Goal: Task Accomplishment & Management: Complete application form

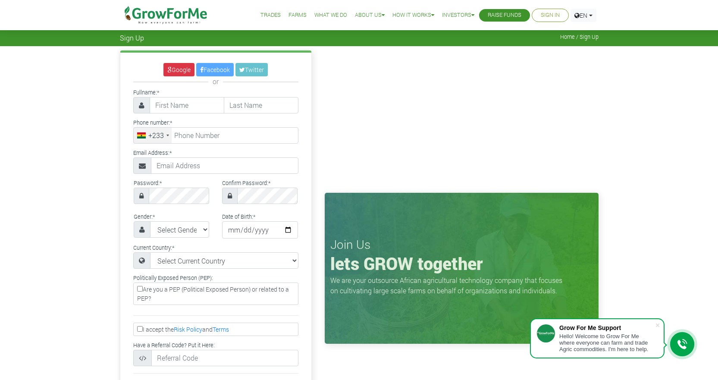
click at [178, 114] on div "Google Facebook Twitter or Fullname: * Phone number: * +233 *" at bounding box center [215, 255] width 191 height 405
click at [182, 107] on input "text" at bounding box center [187, 105] width 75 height 16
type input "[PERSON_NAME]"
click at [239, 111] on input "text" at bounding box center [261, 105] width 75 height 16
type input "Konadu"
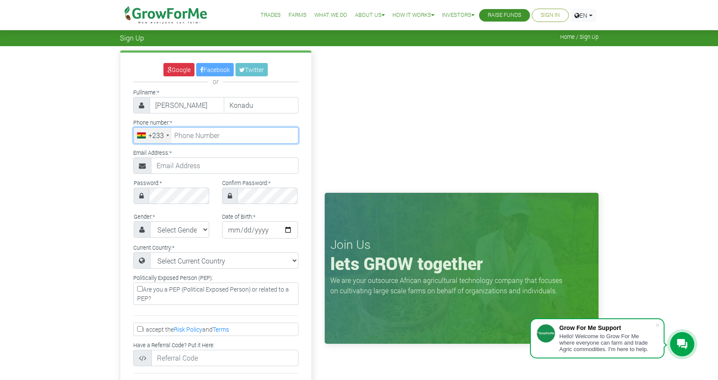
click at [192, 142] on input "tel" at bounding box center [215, 135] width 165 height 16
type input "59 835 8439"
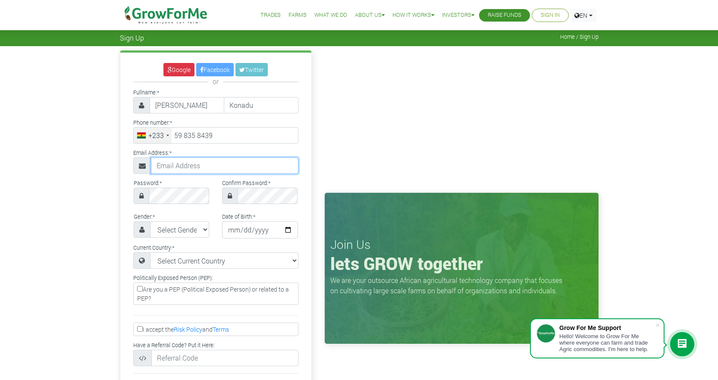
click at [211, 166] on input "text" at bounding box center [225, 165] width 148 height 16
type input "derrickomar1998@icloud.com"
click at [189, 232] on select "Select Gender Female Male" at bounding box center [180, 229] width 60 height 16
select select "Male"
click at [150, 221] on select "Select Gender Female Male" at bounding box center [180, 229] width 60 height 16
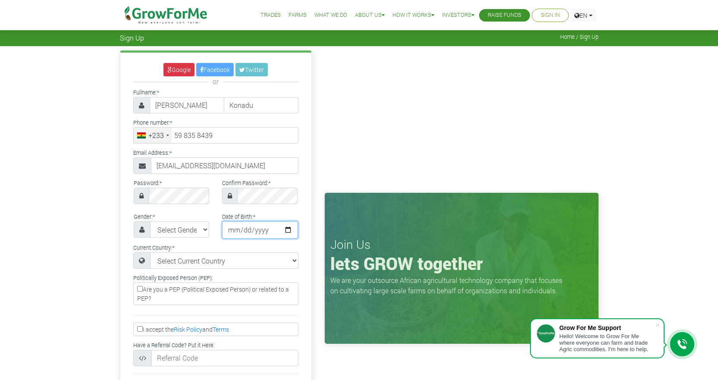
click at [237, 231] on input "date" at bounding box center [260, 229] width 76 height 17
type input "1999-12-19"
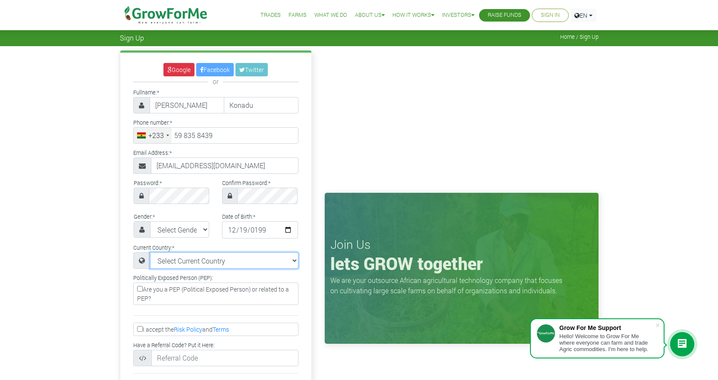
click at [205, 260] on select "Select Current Country Afghanistan Albania Algeria American Samoa Andorra Angol…" at bounding box center [224, 260] width 148 height 16
select select "Ghana"
click at [150, 252] on select "Select Current Country Afghanistan Albania Algeria American Samoa Andorra Angol…" at bounding box center [224, 260] width 148 height 16
click at [140, 289] on input "Are you a PEP (Political Exposed Person) or related to a PEP?" at bounding box center [140, 289] width 6 height 6
checkbox input "true"
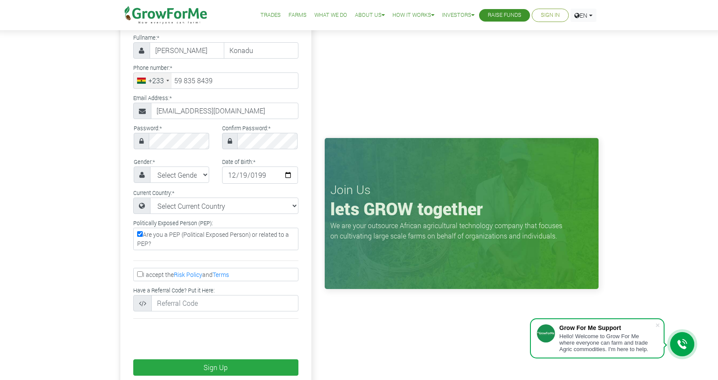
scroll to position [173, 0]
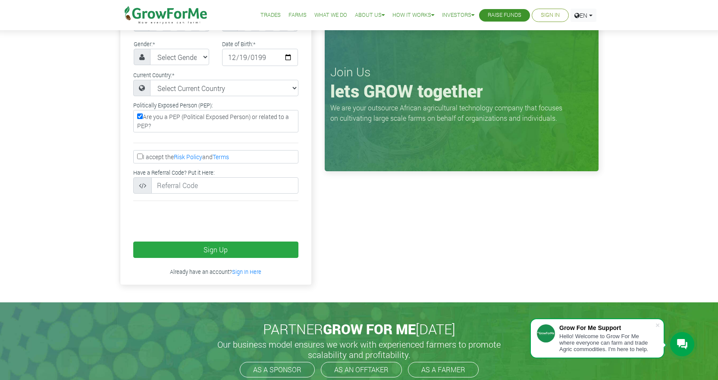
drag, startPoint x: 142, startPoint y: 157, endPoint x: 141, endPoint y: 161, distance: 4.5
click at [141, 157] on input "I accept the Risk Policy and Terms" at bounding box center [140, 157] width 6 height 6
checkbox input "true"
click at [146, 188] on icon at bounding box center [142, 185] width 7 height 7
click at [146, 185] on icon at bounding box center [142, 185] width 7 height 7
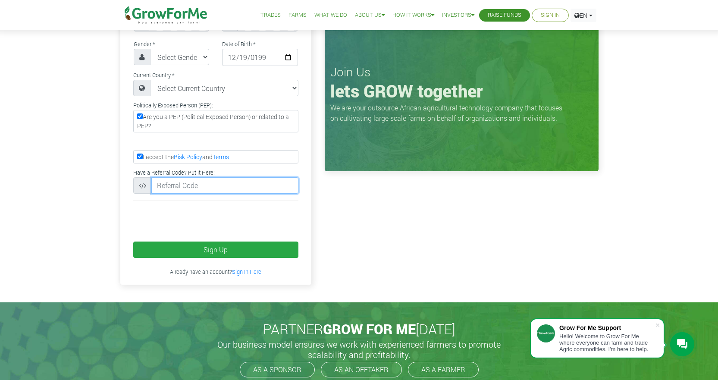
click at [184, 186] on input "text" at bounding box center [224, 185] width 147 height 16
type input "7945"
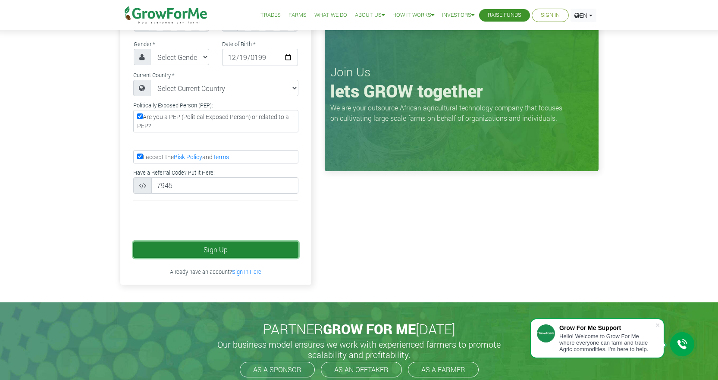
click at [239, 250] on button "Sign Up" at bounding box center [215, 250] width 165 height 16
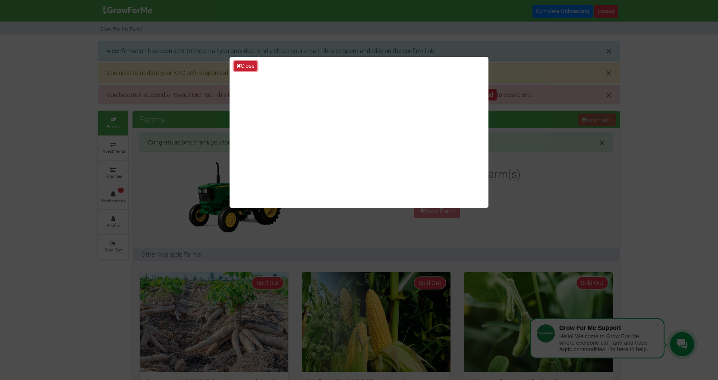
click at [241, 62] on button "Close" at bounding box center [245, 65] width 23 height 9
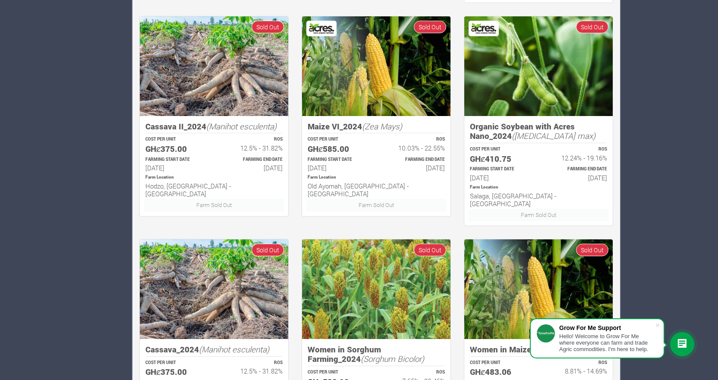
scroll to position [544, 0]
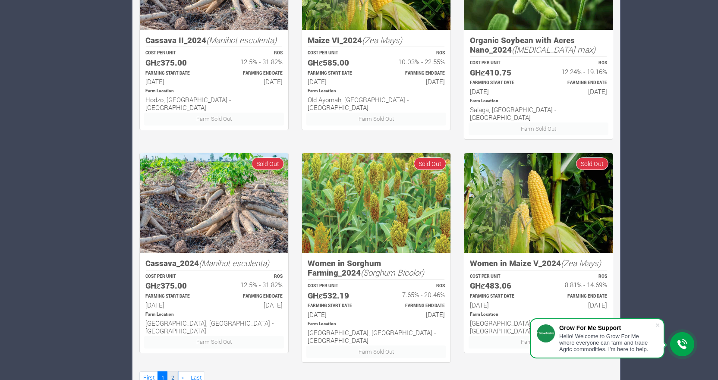
click at [172, 372] on link "2" at bounding box center [172, 378] width 10 height 13
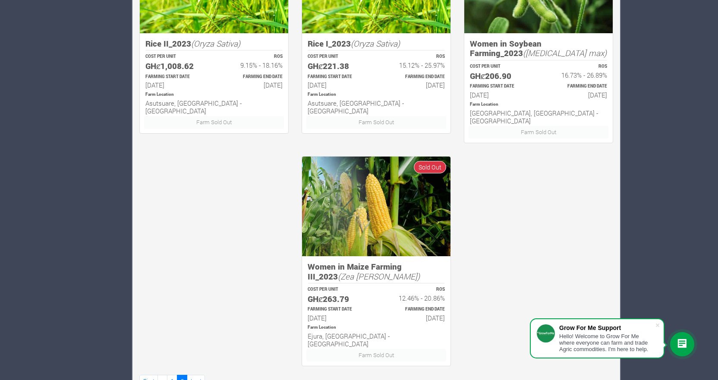
scroll to position [542, 0]
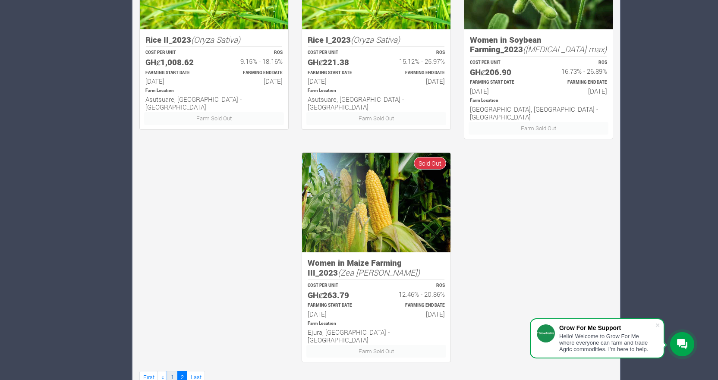
click at [168, 371] on link "1" at bounding box center [172, 377] width 10 height 13
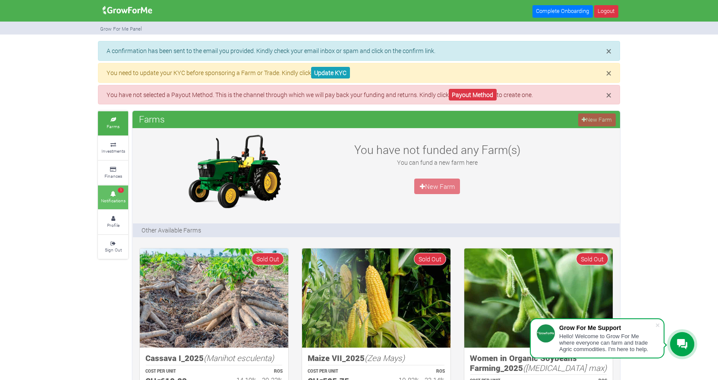
click at [109, 192] on link "1 Notifications" at bounding box center [113, 198] width 30 height 24
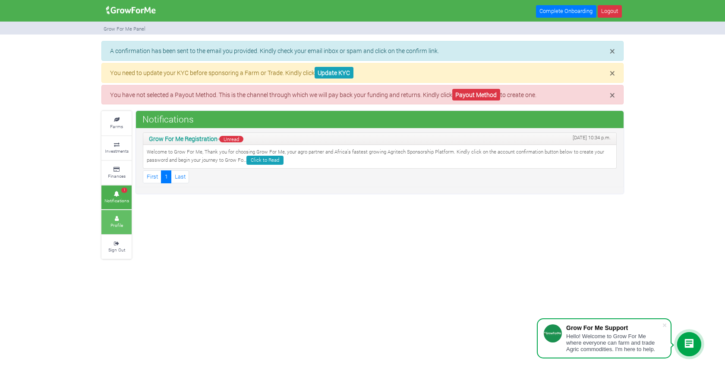
click at [118, 219] on icon at bounding box center [117, 219] width 26 height 4
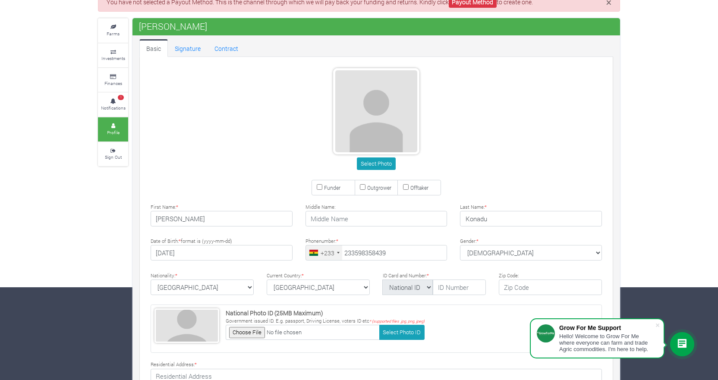
scroll to position [43, 0]
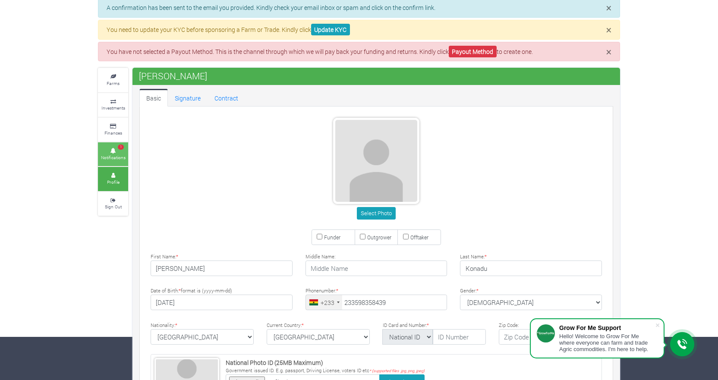
type input "59 835 8439"
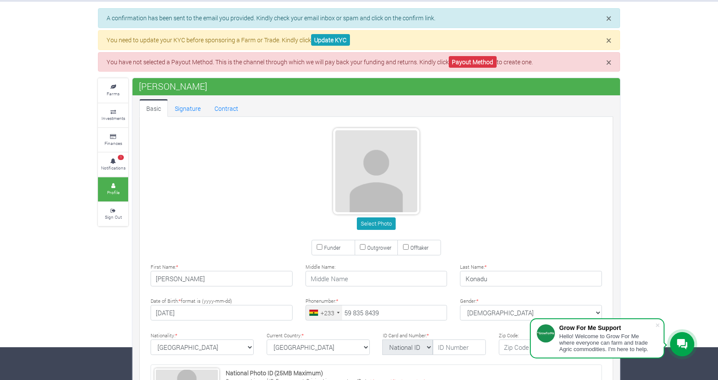
scroll to position [0, 0]
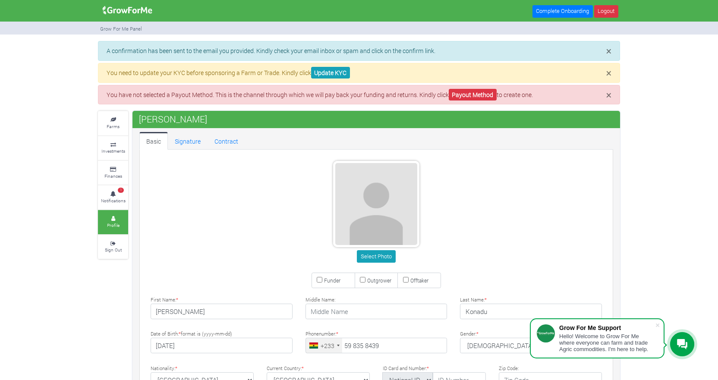
click at [49, 211] on div "× A confirmation has been sent to the email you provided. Kindly check your ema…" at bounding box center [359, 320] width 718 height 558
click at [113, 127] on small "Farms" at bounding box center [113, 126] width 13 height 6
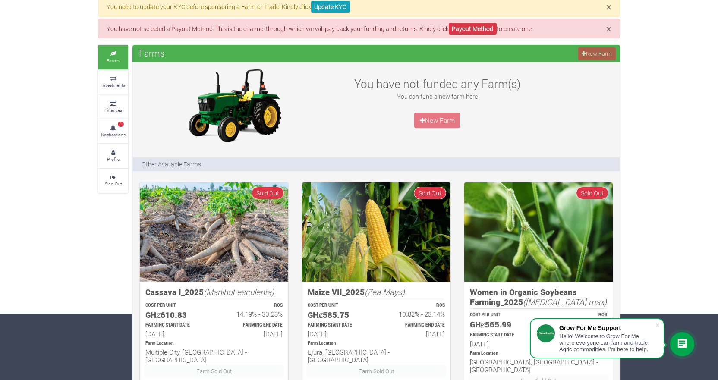
scroll to position [43, 0]
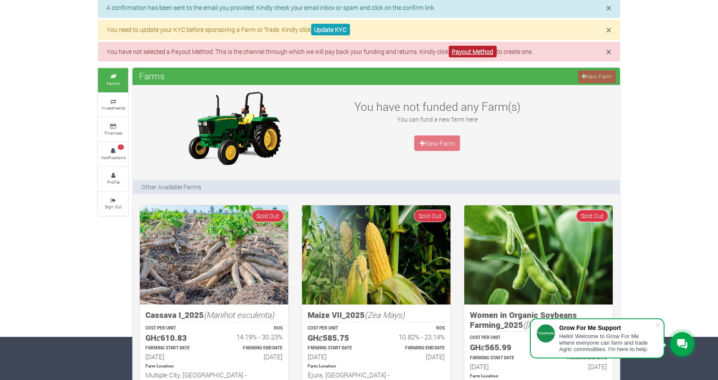
click at [481, 55] on link "Payout Method" at bounding box center [473, 52] width 48 height 12
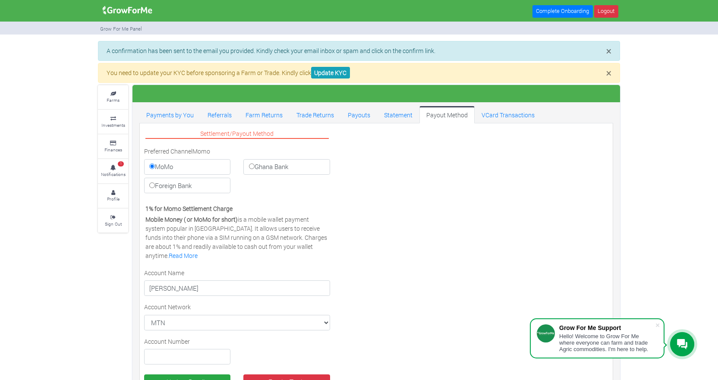
click at [255, 167] on label "Ghana Bank" at bounding box center [286, 167] width 86 height 16
click at [255, 167] on input "Ghana Bank" at bounding box center [252, 167] width 6 height 6
radio input "true"
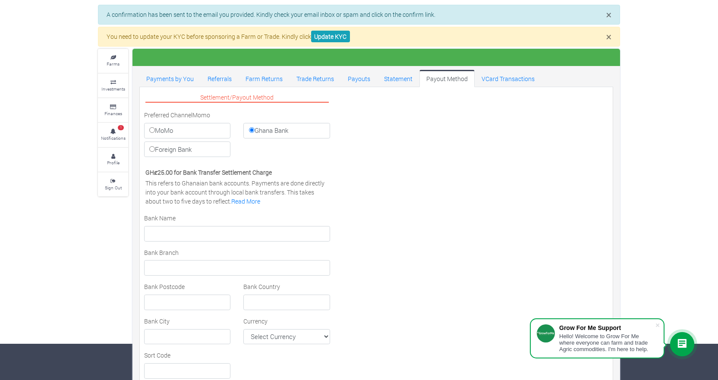
scroll to position [86, 0]
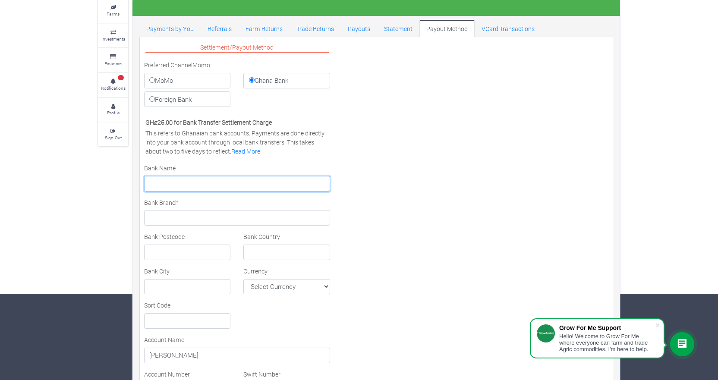
click at [198, 183] on input "text" at bounding box center [237, 184] width 186 height 16
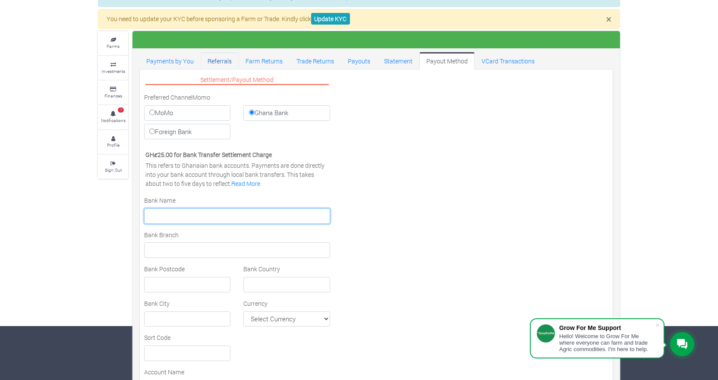
scroll to position [3, 0]
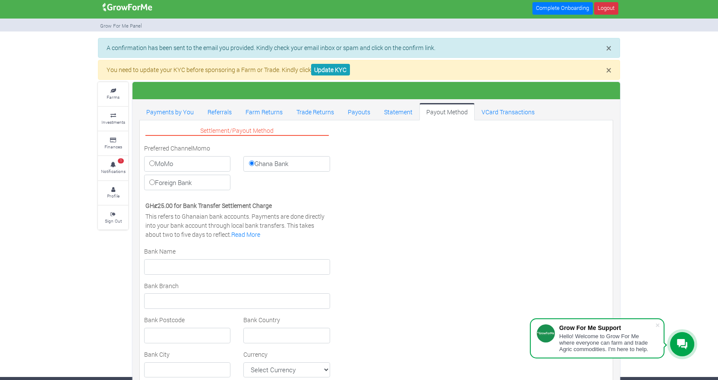
click at [182, 165] on label "MoMo" at bounding box center [187, 164] width 86 height 16
click at [155, 165] on input "MoMo" at bounding box center [152, 164] width 6 height 6
radio input "true"
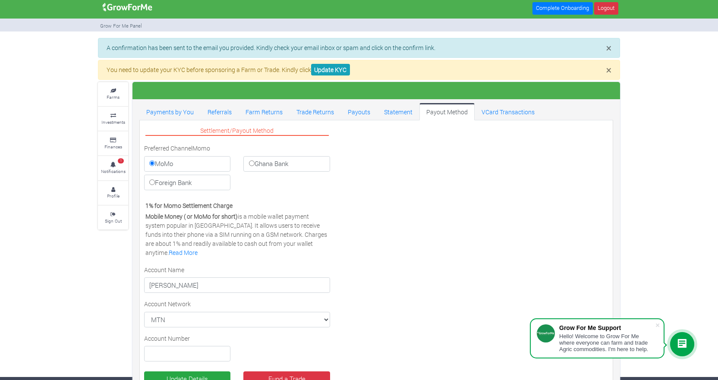
click at [188, 183] on label "Foreign Bank" at bounding box center [187, 183] width 86 height 16
click at [155, 183] on input "Foreign Bank" at bounding box center [152, 183] width 6 height 6
radio input "true"
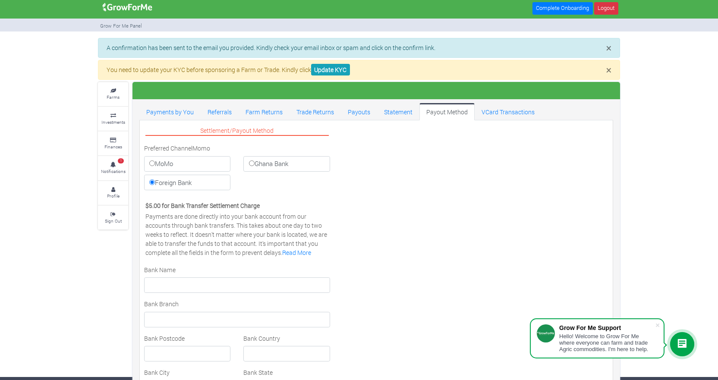
click at [200, 169] on label "MoMo" at bounding box center [187, 164] width 86 height 16
click at [155, 166] on input "MoMo" at bounding box center [152, 164] width 6 height 6
radio input "true"
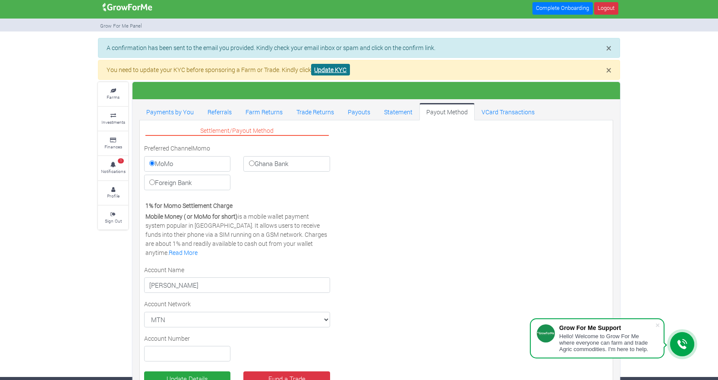
click at [332, 71] on link "Update KYC" at bounding box center [330, 70] width 39 height 12
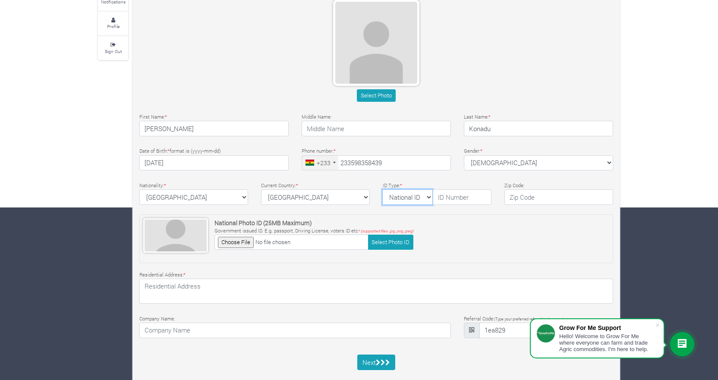
click at [422, 199] on select "National ID [GEOGRAPHIC_DATA] ID Passport Drivers" at bounding box center [407, 197] width 50 height 16
type input "59 835 8439"
select select "Ghana ID"
click at [382, 189] on select "National ID [GEOGRAPHIC_DATA] ID Passport Drivers" at bounding box center [407, 197] width 50 height 16
click at [466, 198] on input "text" at bounding box center [462, 197] width 59 height 16
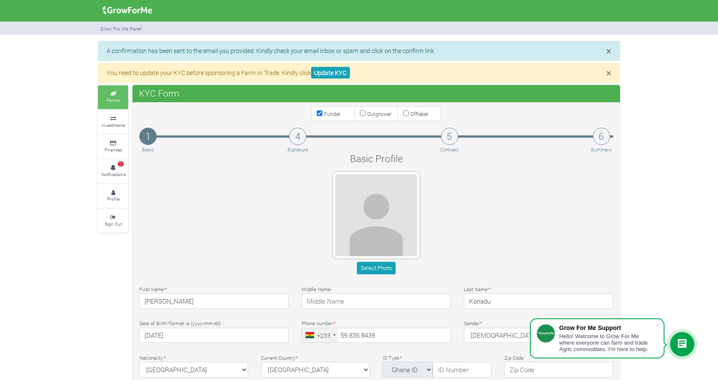
click at [122, 105] on link "Farms" at bounding box center [113, 97] width 30 height 24
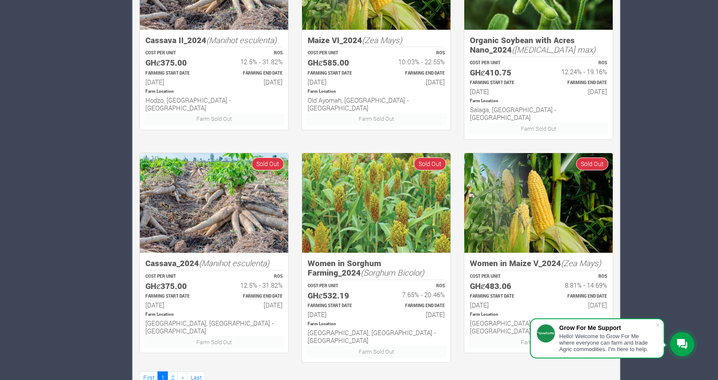
scroll to position [516, 0]
